Goal: Information Seeking & Learning: Check status

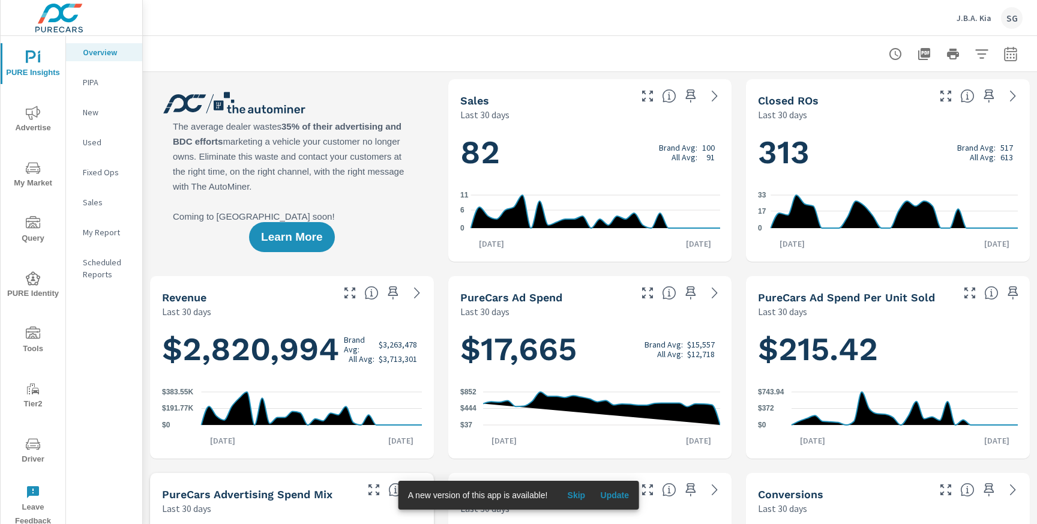
click at [1007, 58] on icon "button" at bounding box center [1010, 54] width 14 height 14
select select "Last 30 days"
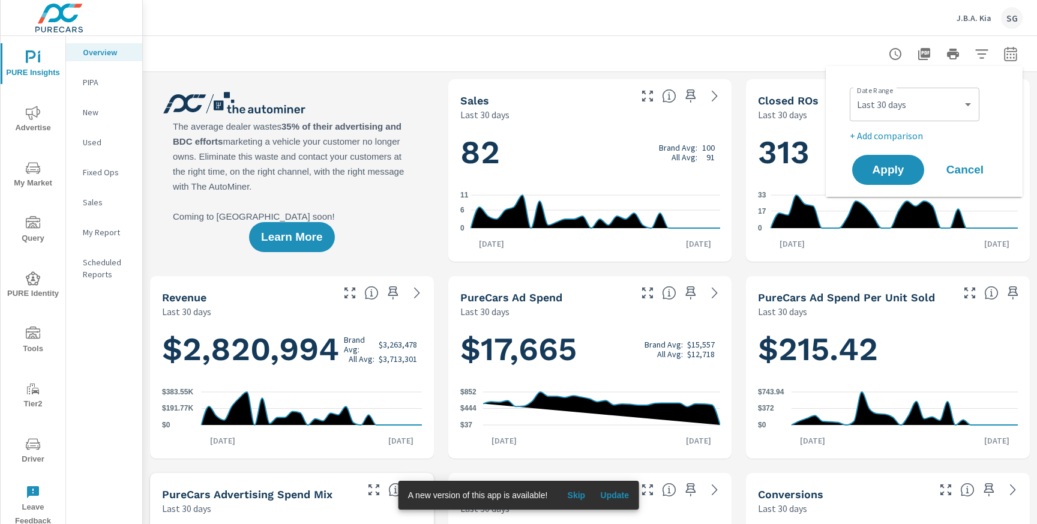
click at [912, 134] on p "+ Add comparison" at bounding box center [927, 135] width 154 height 14
select select "Previous period"
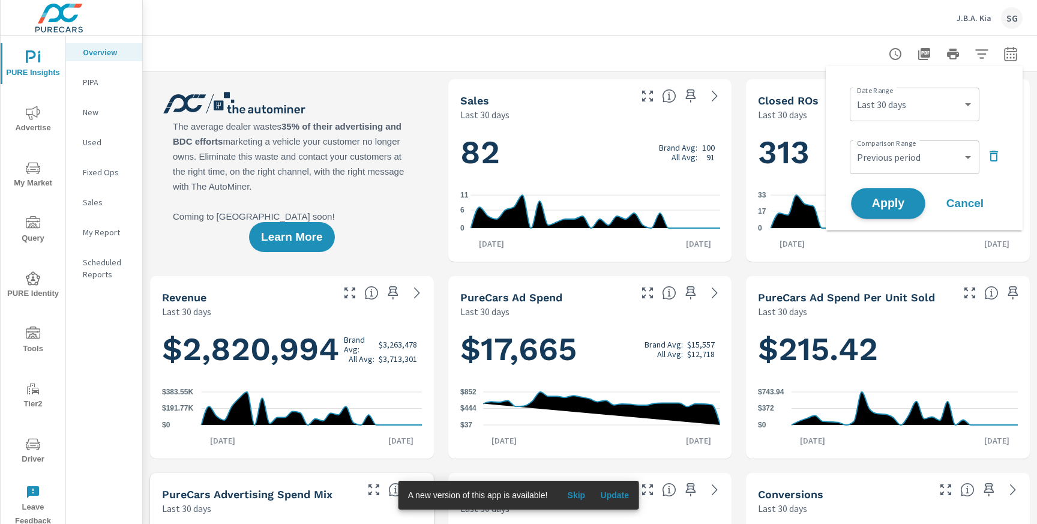
click at [885, 198] on span "Apply" at bounding box center [887, 203] width 49 height 11
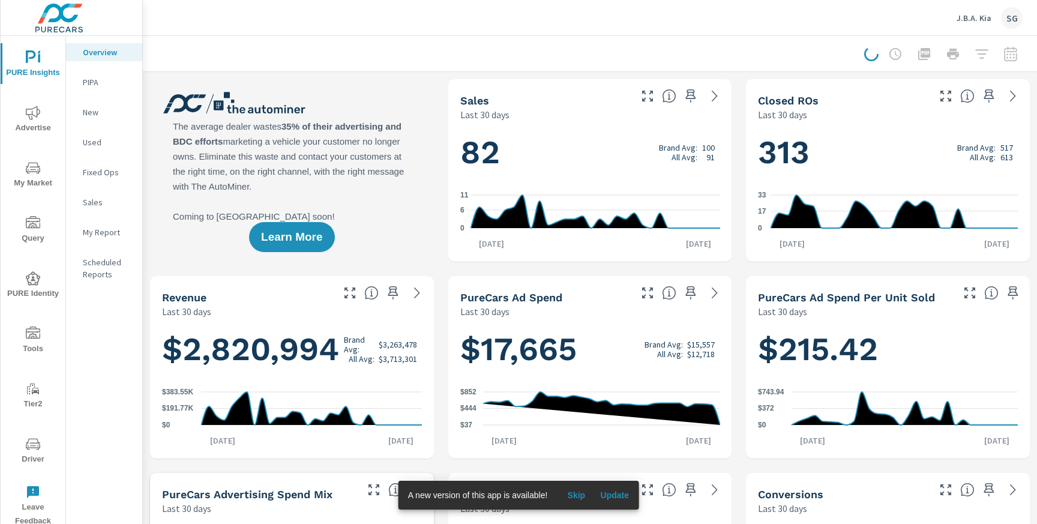
click at [38, 125] on span "Advertise" at bounding box center [33, 120] width 58 height 29
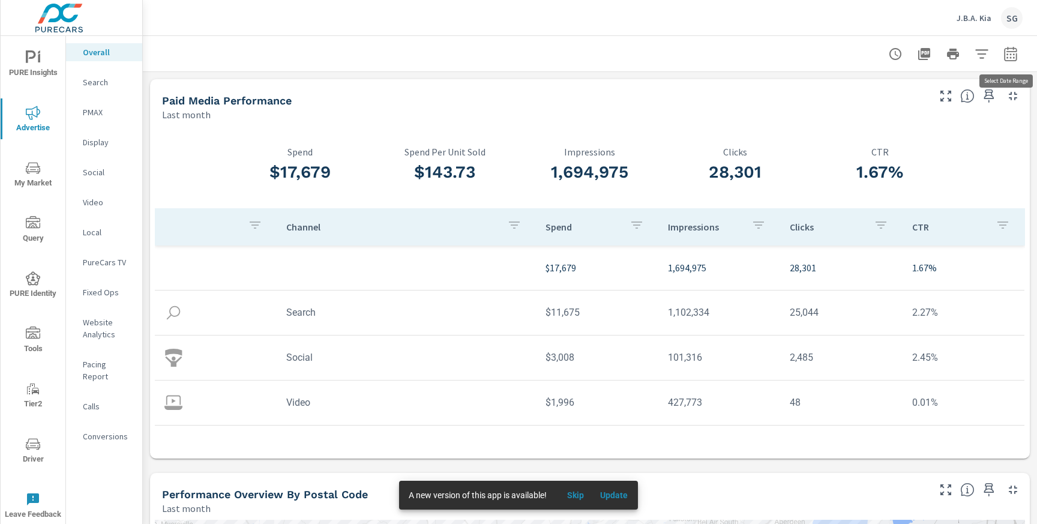
click at [1006, 52] on icon "button" at bounding box center [1010, 54] width 14 height 14
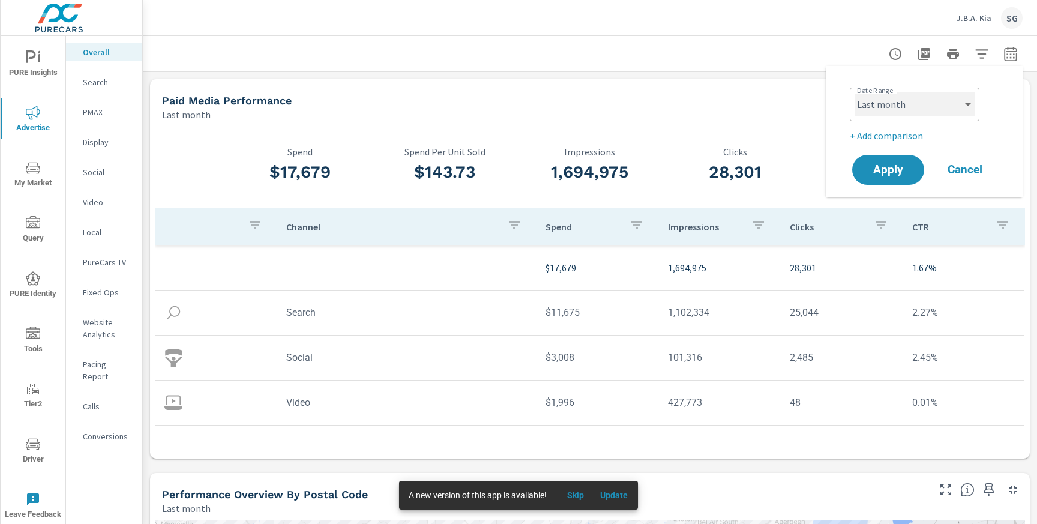
click at [919, 110] on select "Custom Yesterday Last week Last 7 days Last 14 days Last 30 days Last 45 days L…" at bounding box center [914, 104] width 120 height 24
click at [854, 92] on select "Custom Yesterday Last week Last 7 days Last 14 days Last 30 days Last 45 days L…" at bounding box center [914, 104] width 120 height 24
select select "Last 30 days"
click at [872, 134] on p "+ Add comparison" at bounding box center [927, 135] width 154 height 14
select select "Previous period"
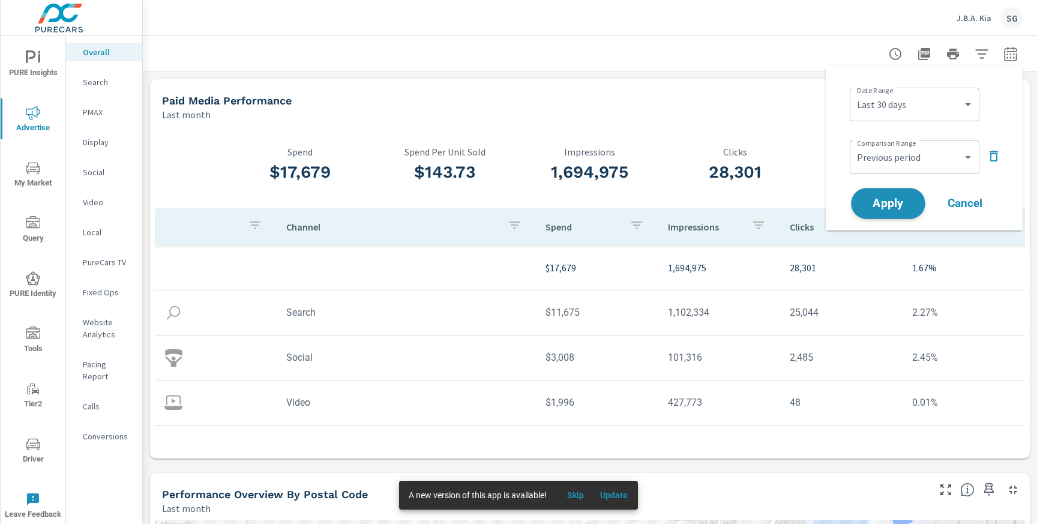
click at [875, 202] on span "Apply" at bounding box center [887, 203] width 49 height 11
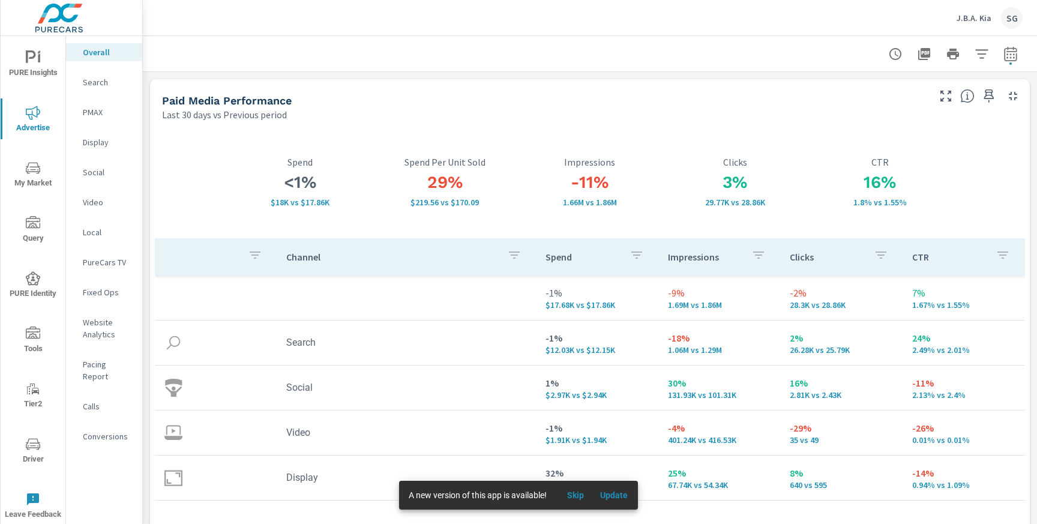
click at [99, 86] on p "Search" at bounding box center [108, 82] width 50 height 12
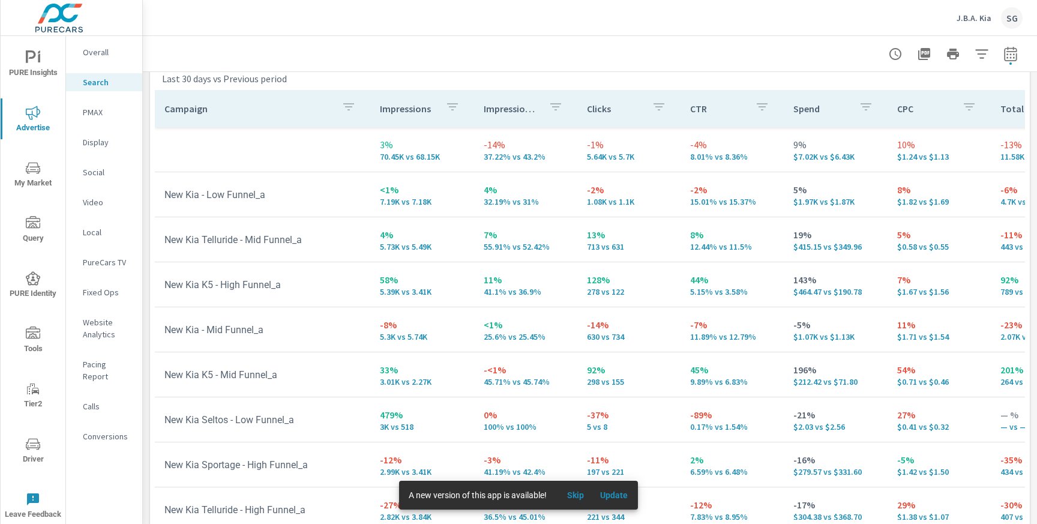
scroll to position [1179, 0]
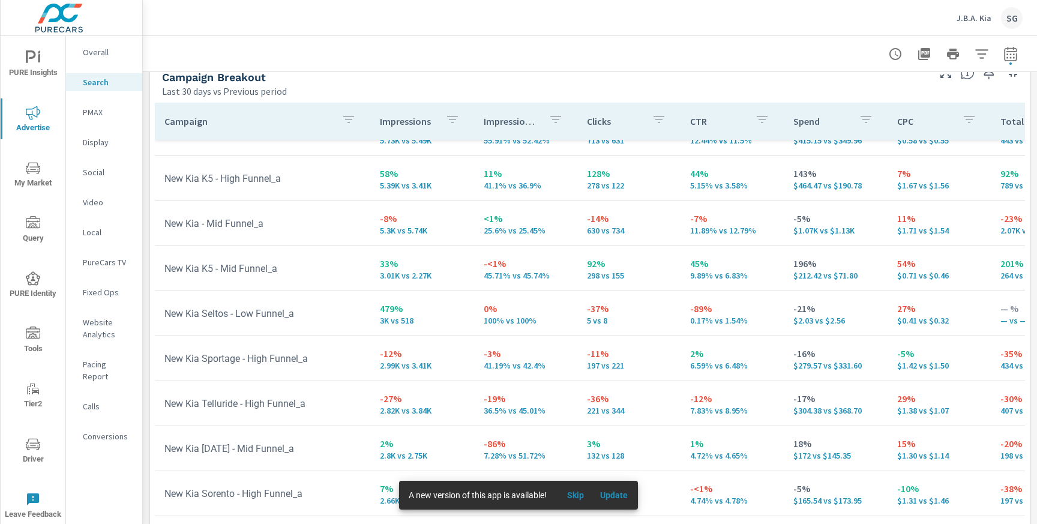
scroll to position [118, 0]
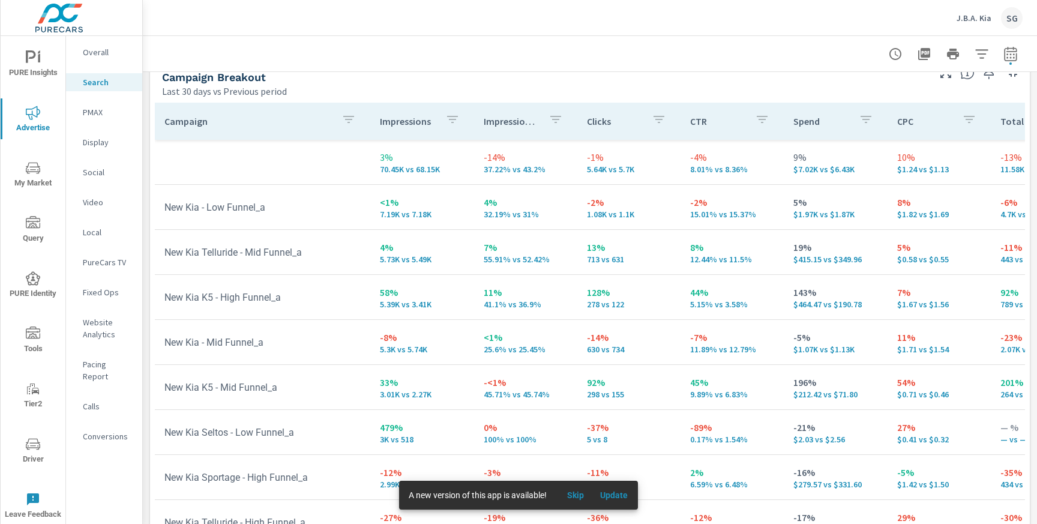
click at [99, 118] on div "PMAX" at bounding box center [104, 112] width 76 height 18
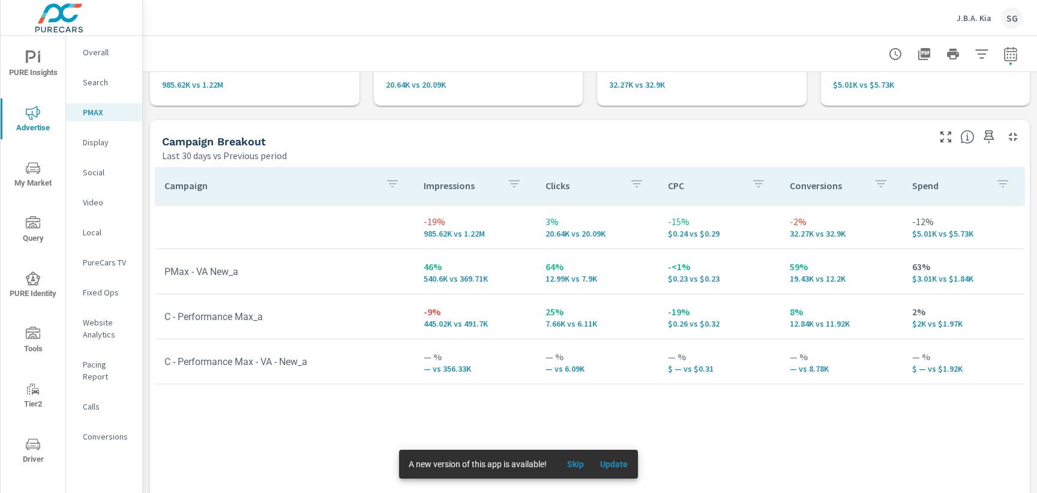
scroll to position [77, 0]
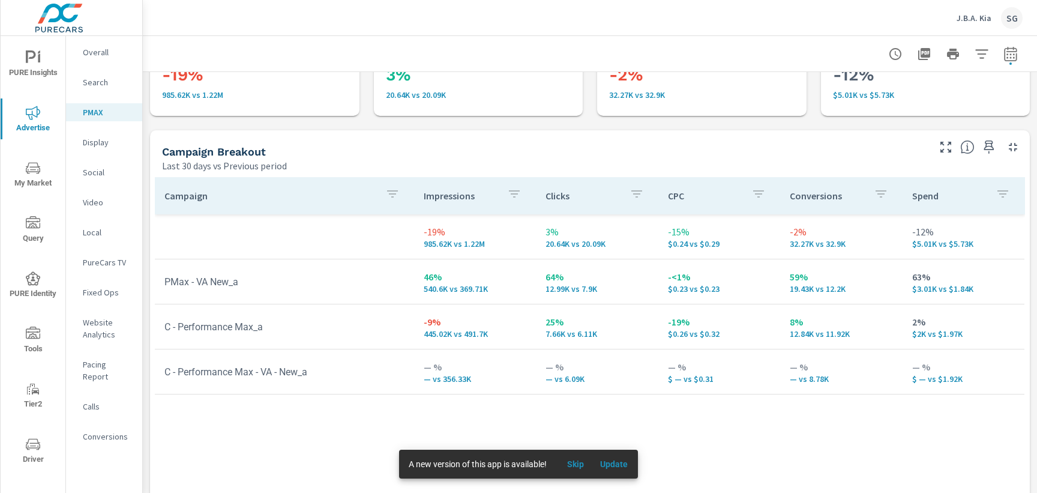
click at [101, 87] on p "Search" at bounding box center [108, 82] width 50 height 12
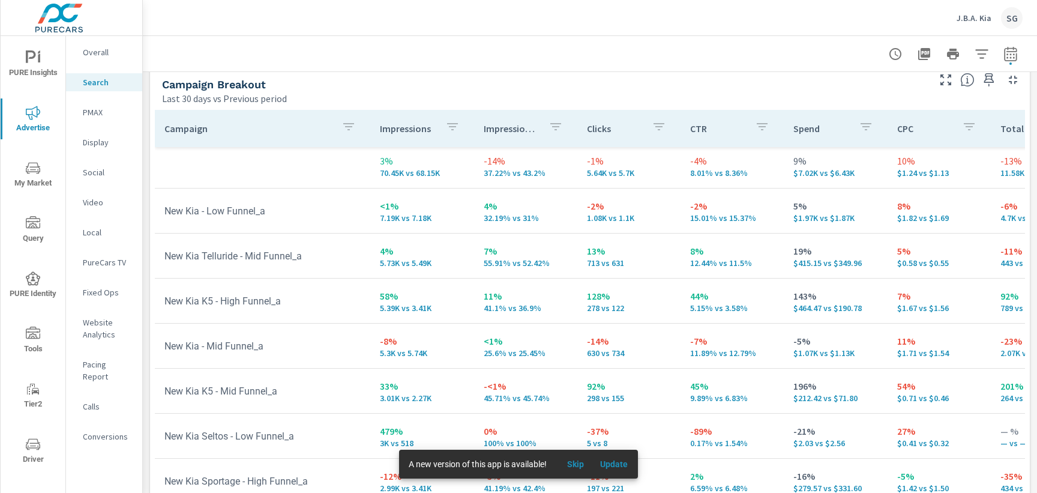
scroll to position [1173, 0]
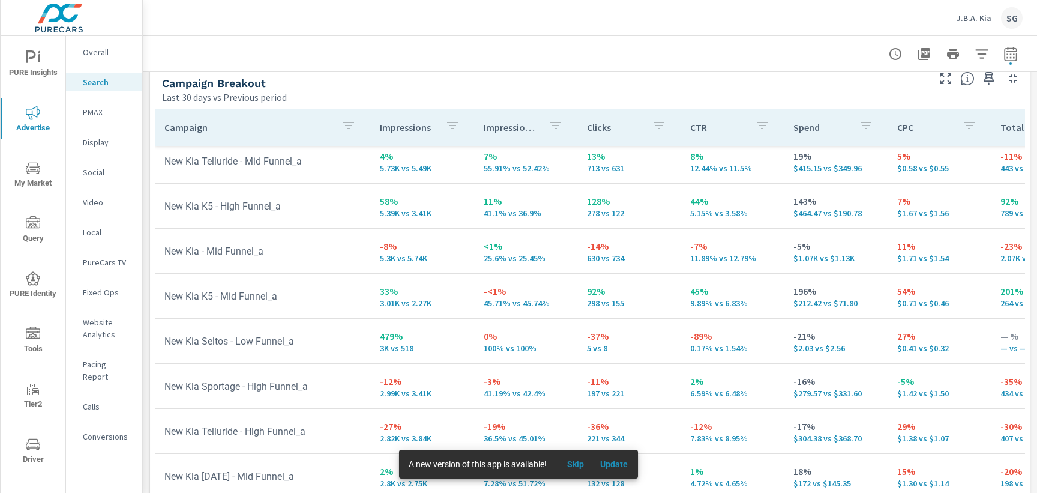
scroll to position [100, 0]
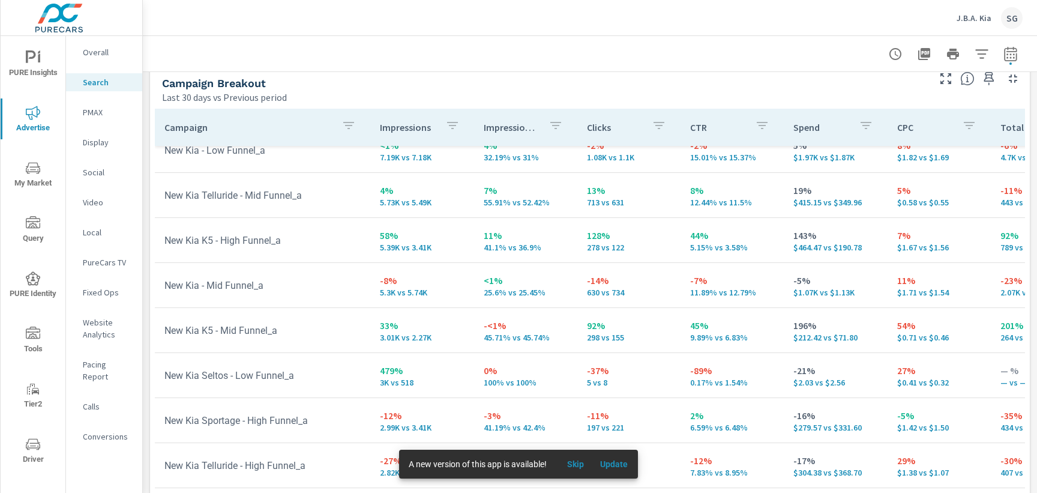
scroll to position [54, 0]
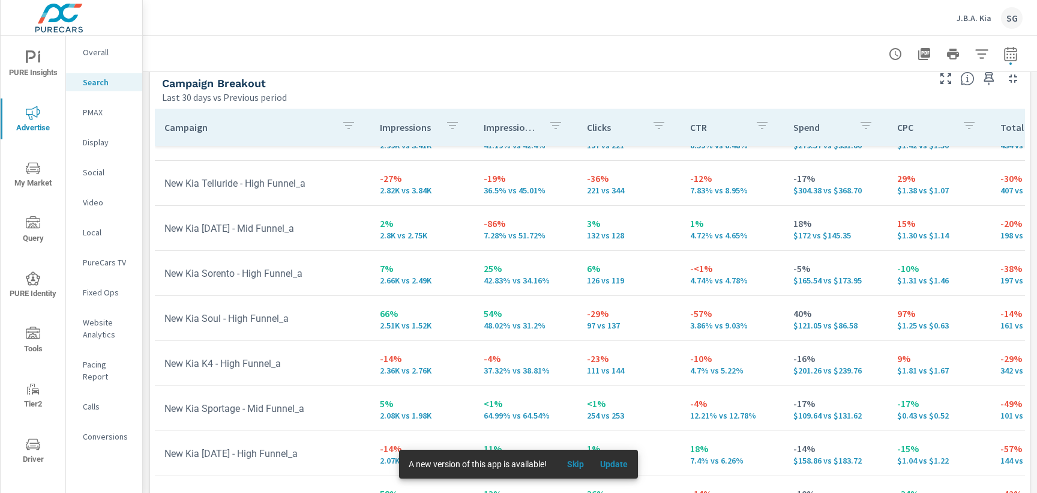
scroll to position [347, 0]
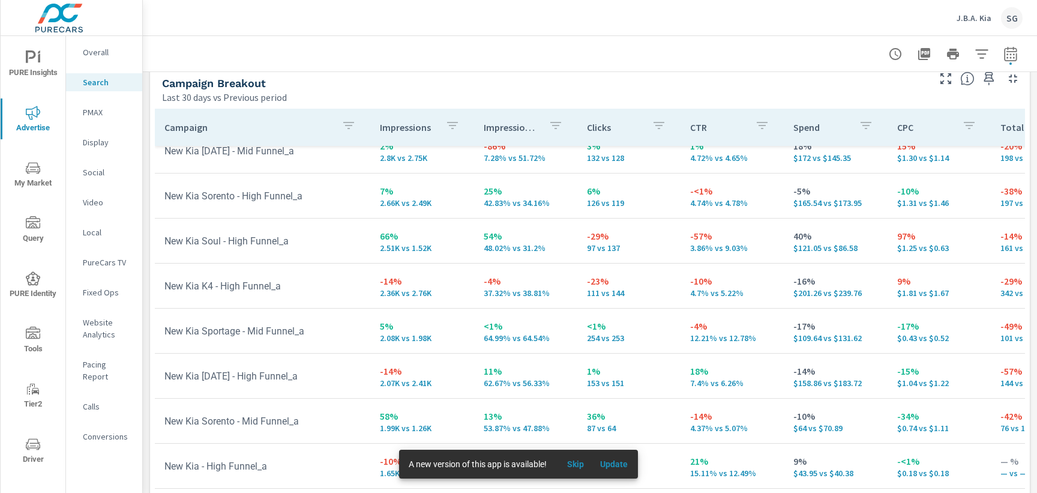
scroll to position [424, 0]
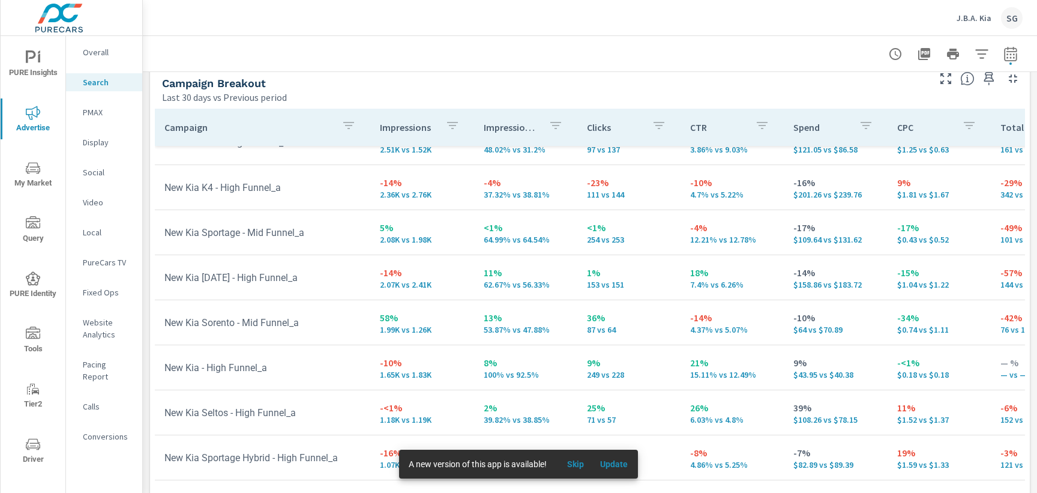
scroll to position [513, 0]
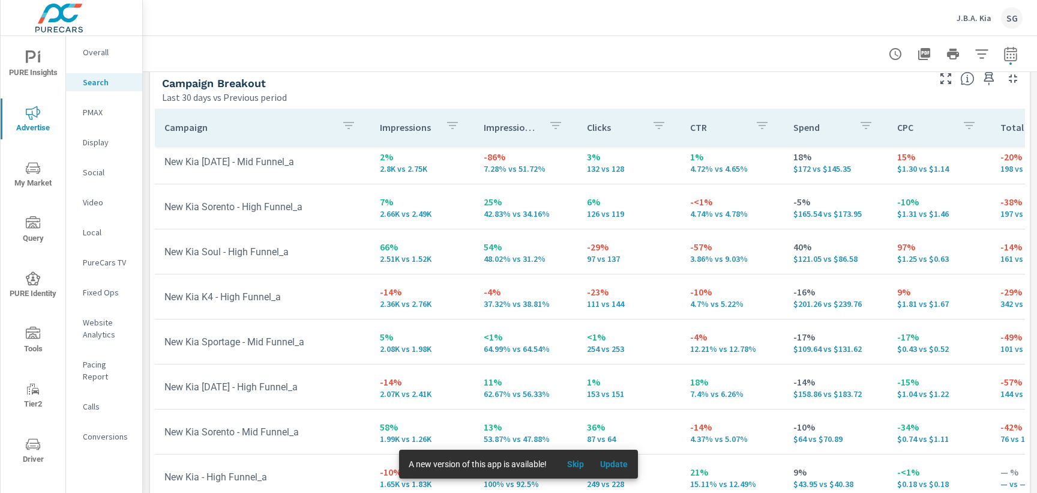
scroll to position [115, 0]
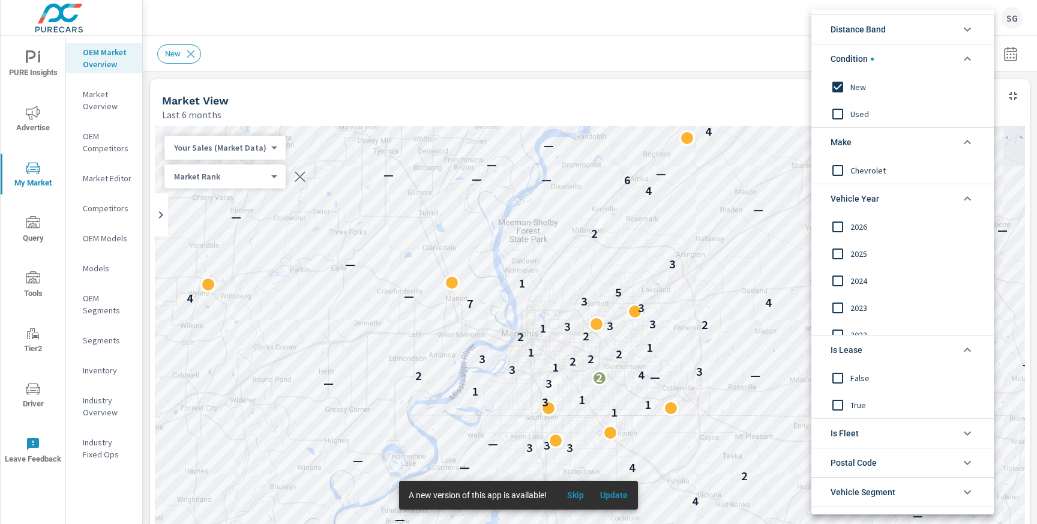
click at [674, 50] on div at bounding box center [518, 262] width 1037 height 524
